Goal: Task Accomplishment & Management: Use online tool/utility

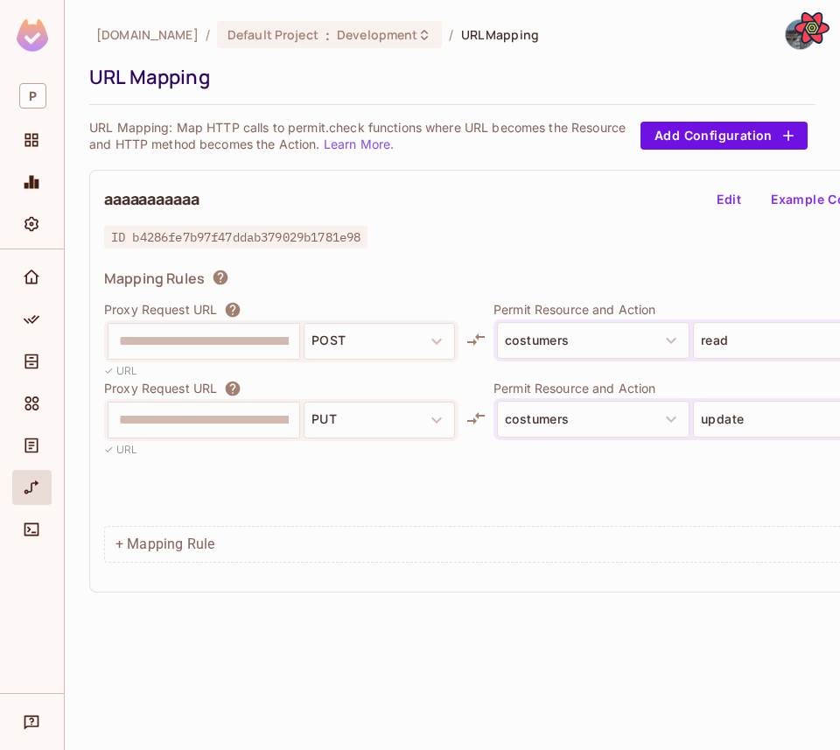
scroll to position [0, 5]
click at [235, 553] on div "+ Mapping Rule" at bounding box center [514, 544] width 821 height 37
click at [160, 526] on div "+ Mapping Rule" at bounding box center [514, 544] width 821 height 37
click at [735, 203] on button "Edit" at bounding box center [729, 199] width 56 height 28
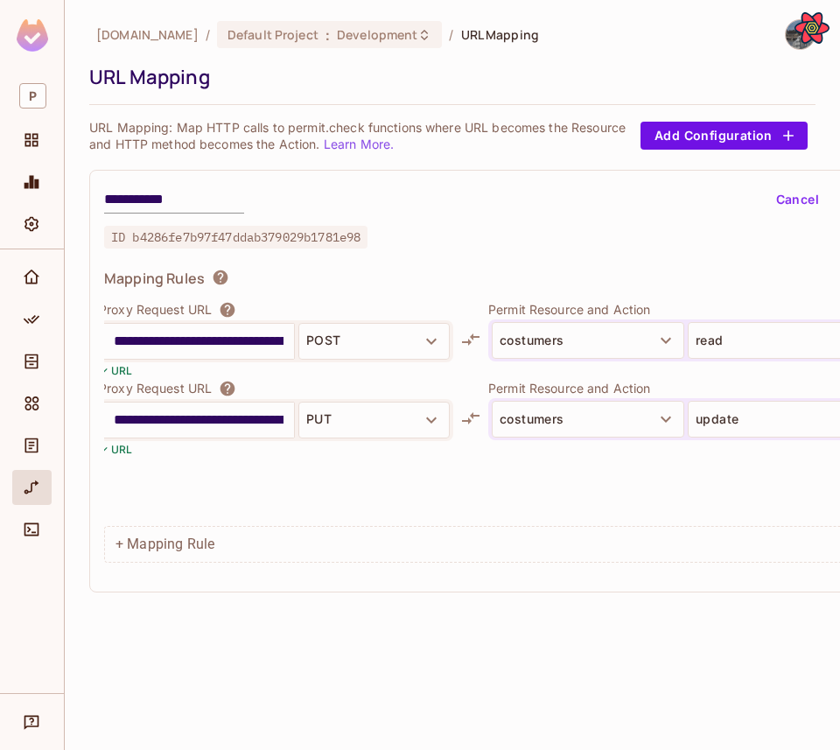
click at [210, 514] on div "**********" at bounding box center [514, 409] width 821 height 219
click at [735, 206] on button "Cancel" at bounding box center [797, 199] width 57 height 28
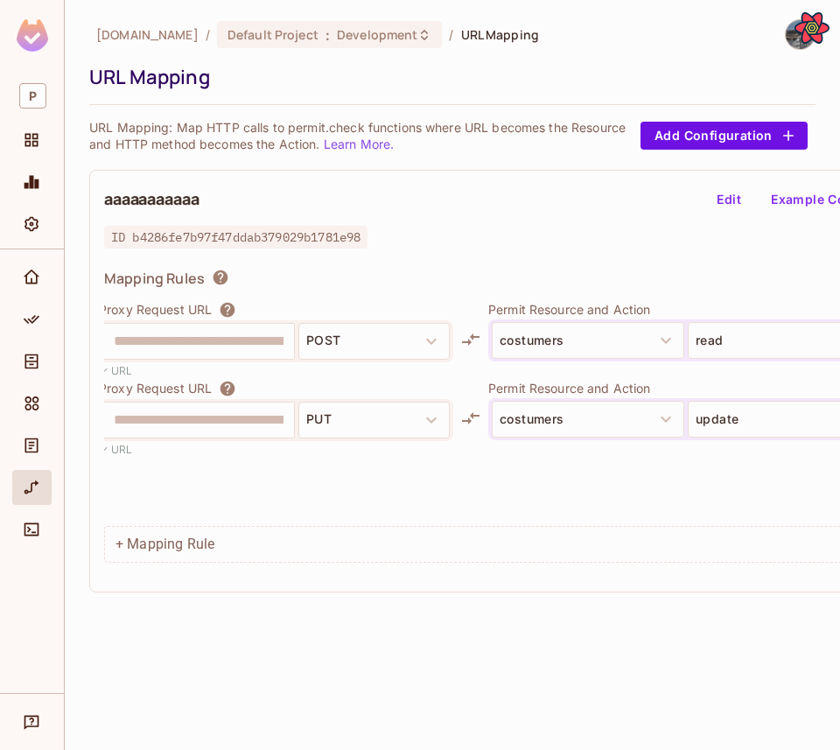
click at [167, 539] on div "+ Mapping Rule" at bounding box center [514, 544] width 821 height 37
click at [735, 194] on button "Edit" at bounding box center [729, 199] width 56 height 28
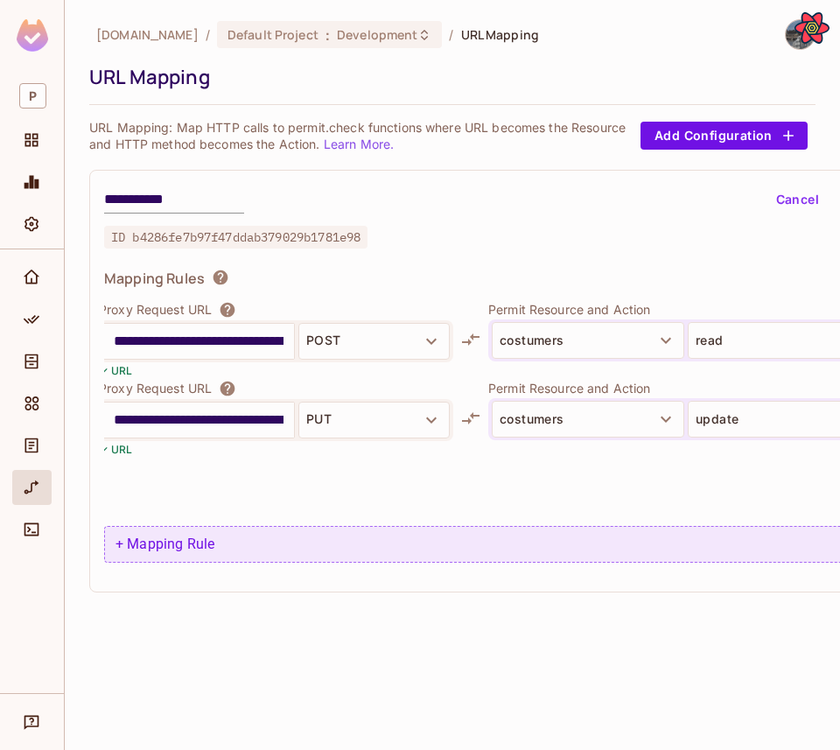
click at [339, 540] on div "+ Mapping Rule" at bounding box center [514, 544] width 821 height 37
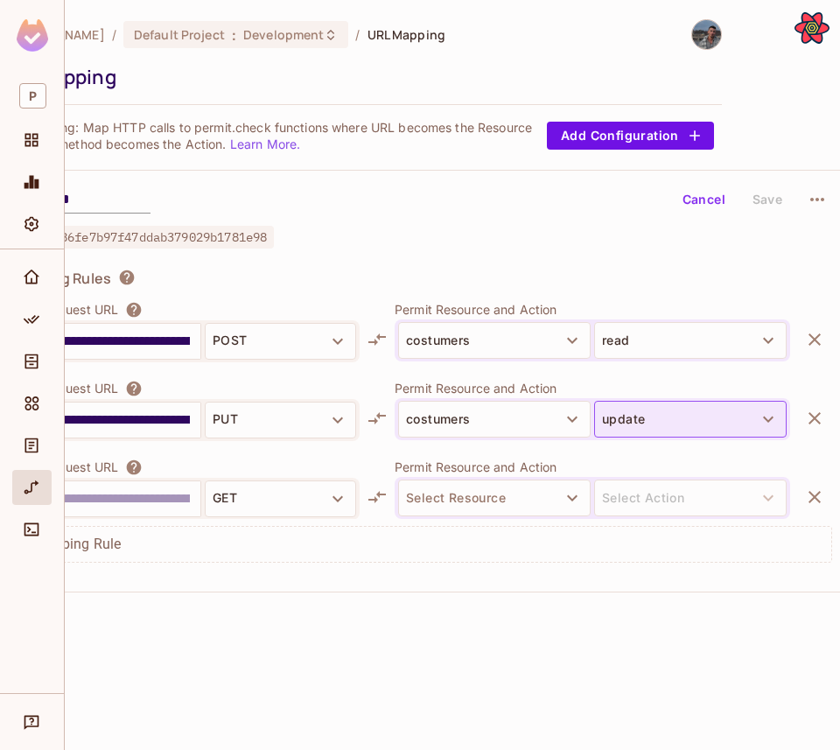
scroll to position [0, 101]
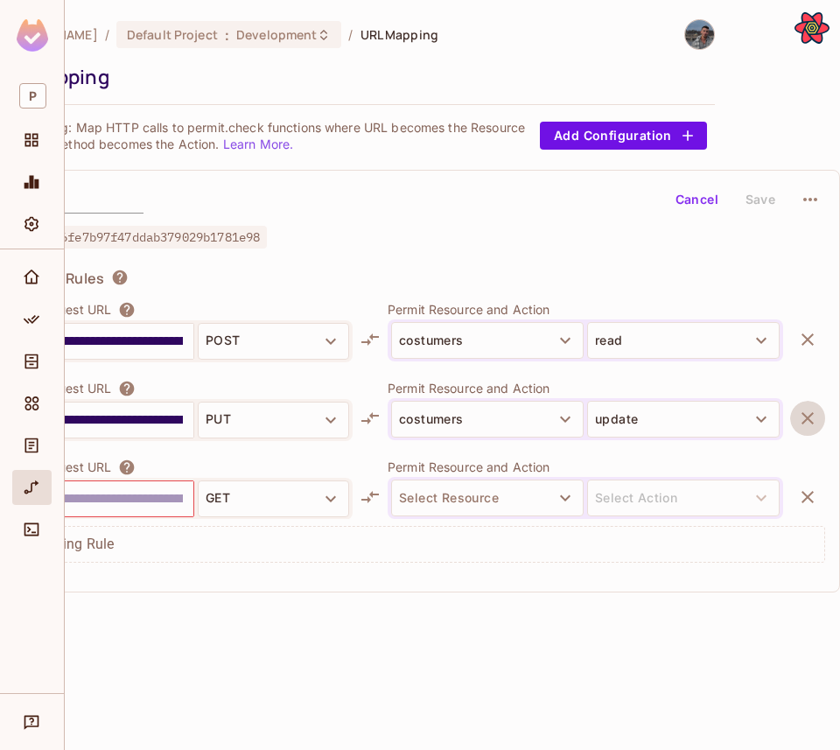
click at [735, 419] on icon "button" at bounding box center [807, 418] width 21 height 21
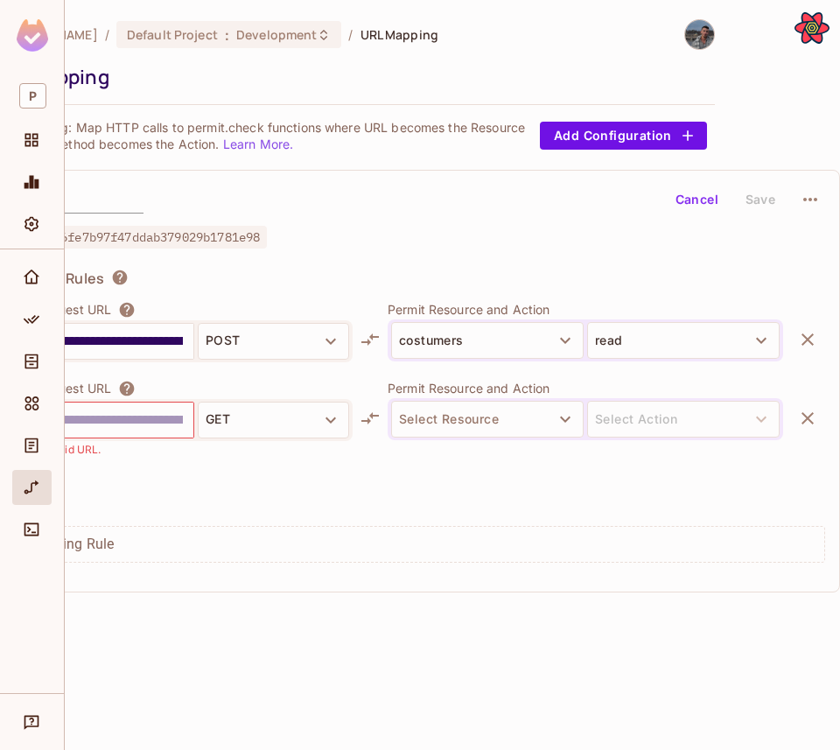
scroll to position [0, 0]
click at [735, 411] on icon "button" at bounding box center [812, 418] width 21 height 21
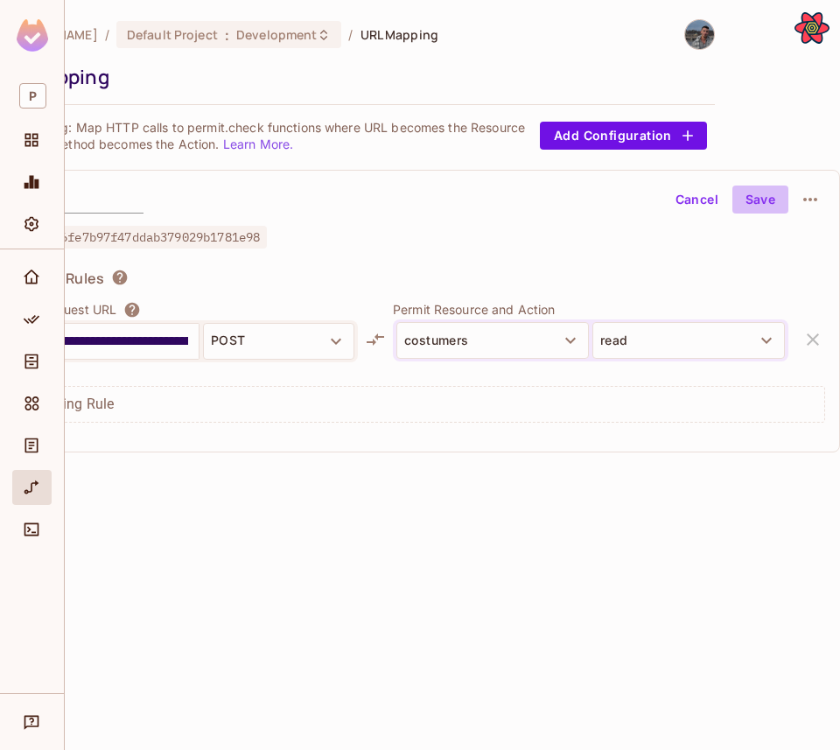
click at [735, 199] on button "Save" at bounding box center [760, 199] width 56 height 28
